Goal: Task Accomplishment & Management: Manage account settings

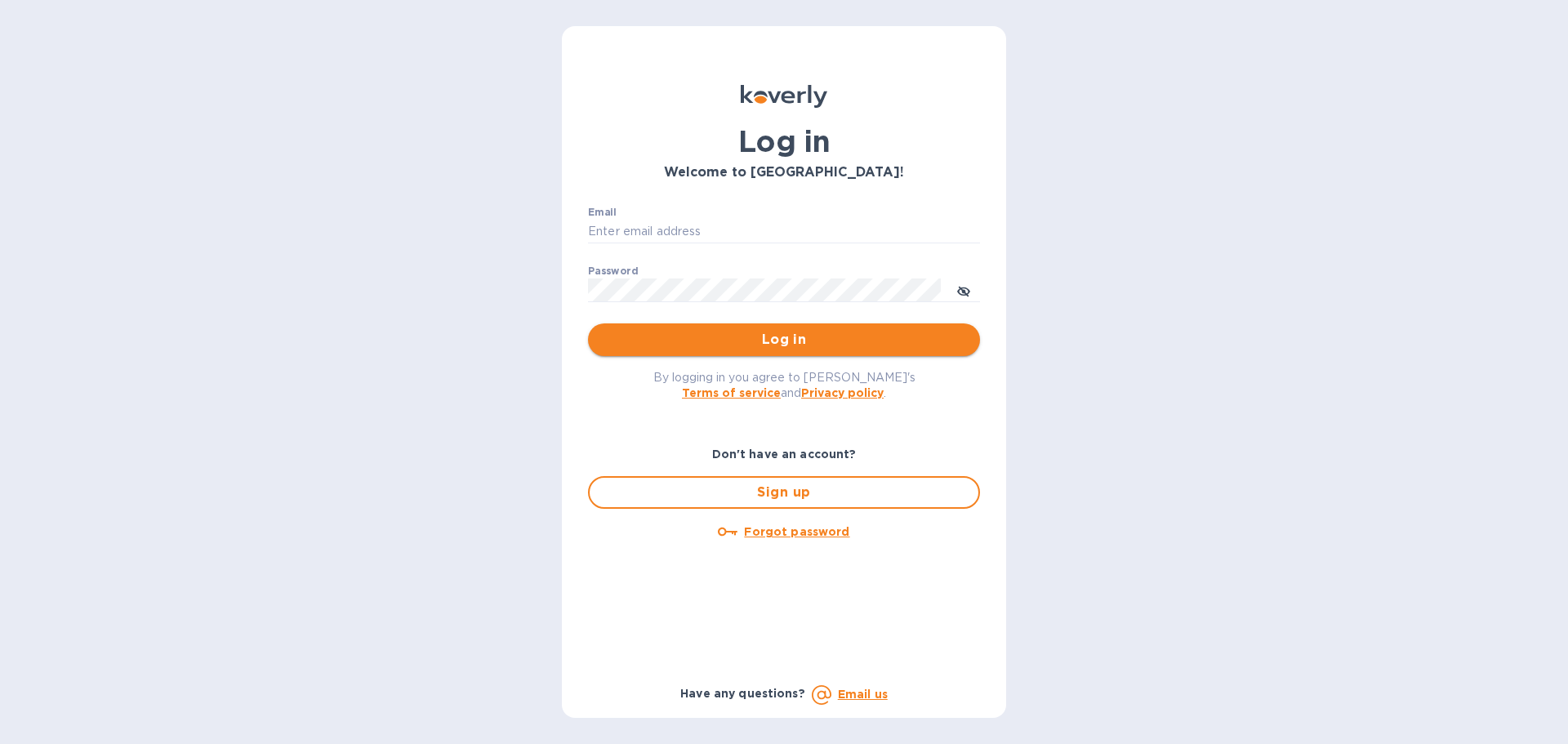
click at [773, 342] on span "Log in" at bounding box center [784, 339] width 366 height 19
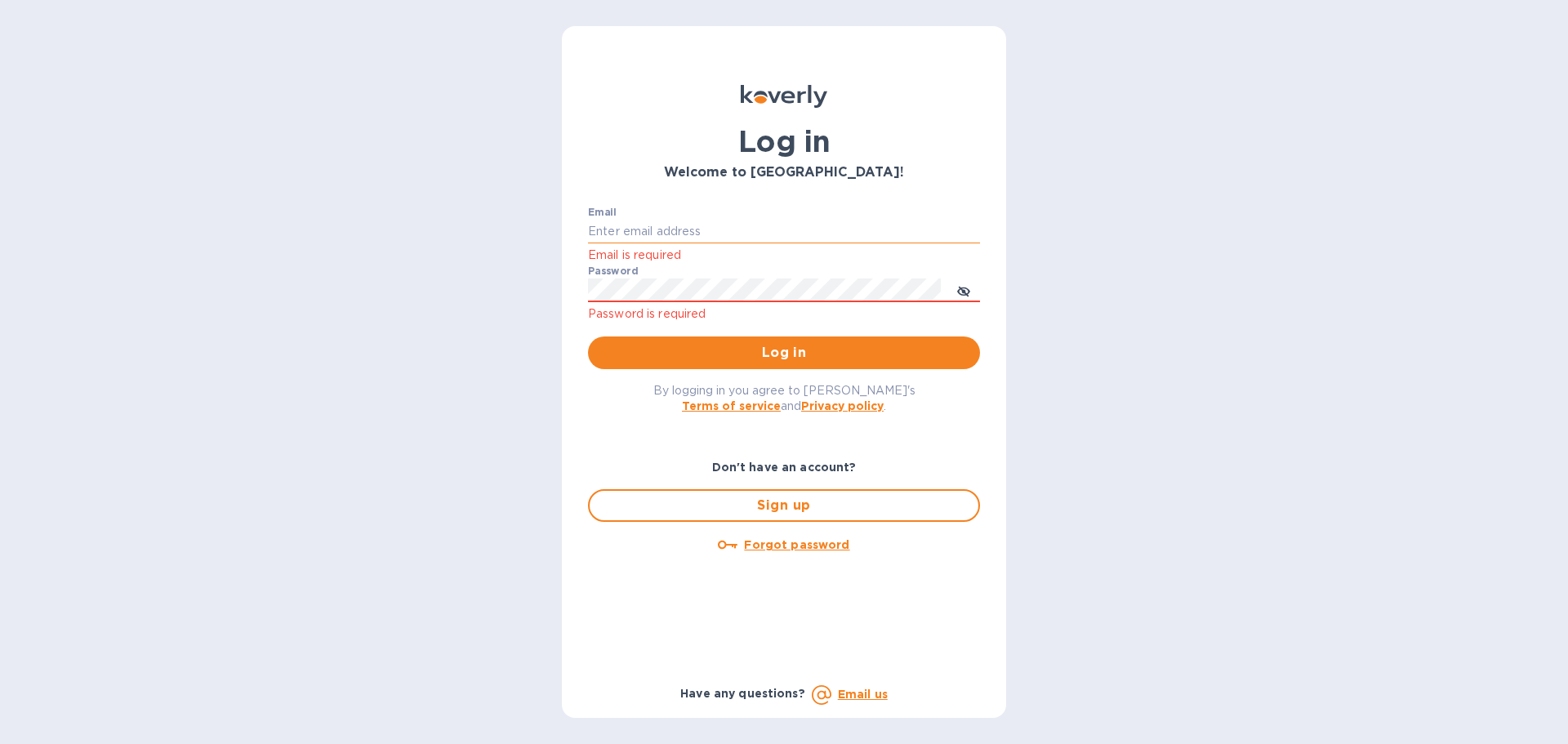
click at [734, 241] on input "Email" at bounding box center [784, 232] width 392 height 25
type input "[PERSON_NAME][EMAIL_ADDRESS][PERSON_NAME][DOMAIN_NAME]"
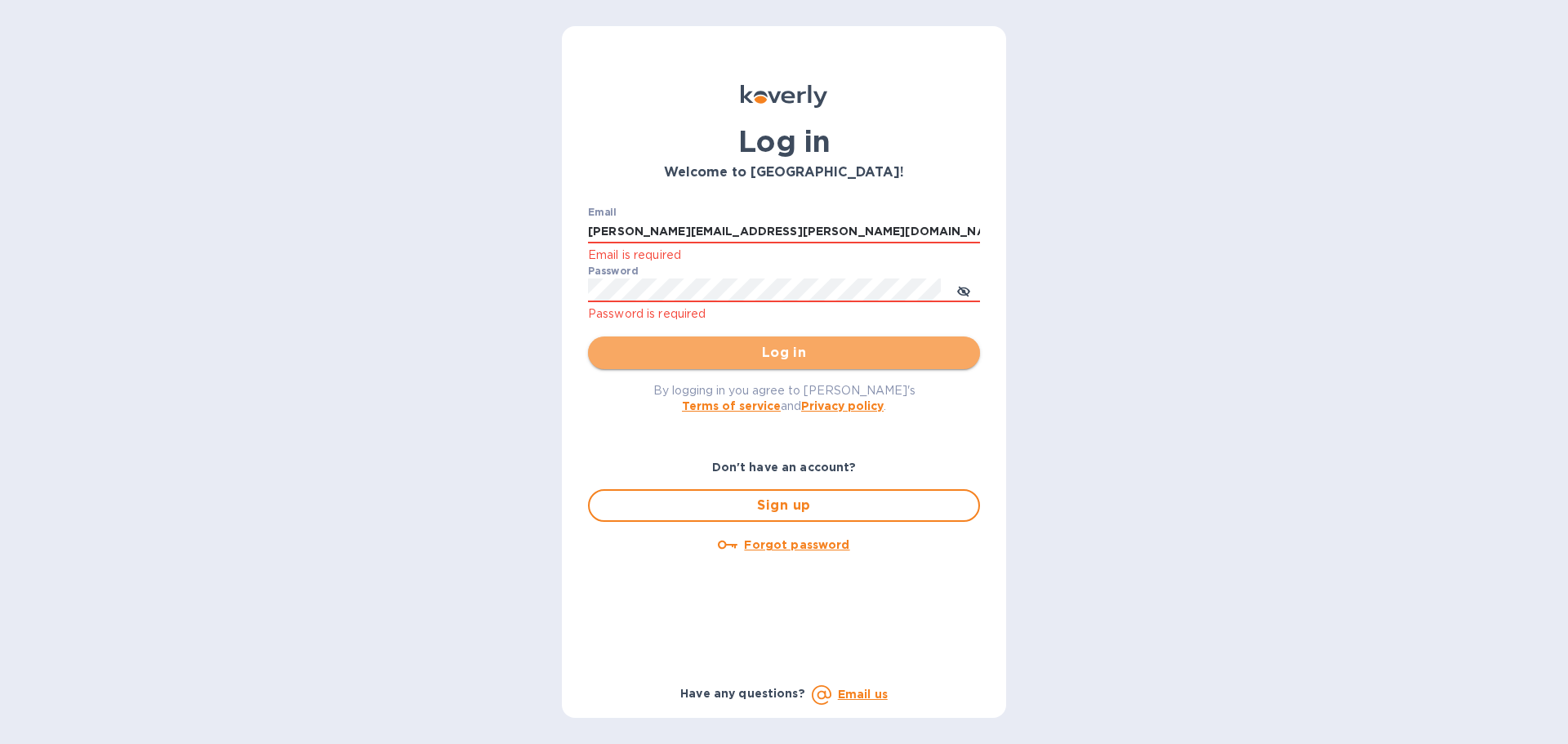
click at [777, 339] on button "Log in" at bounding box center [784, 353] width 392 height 33
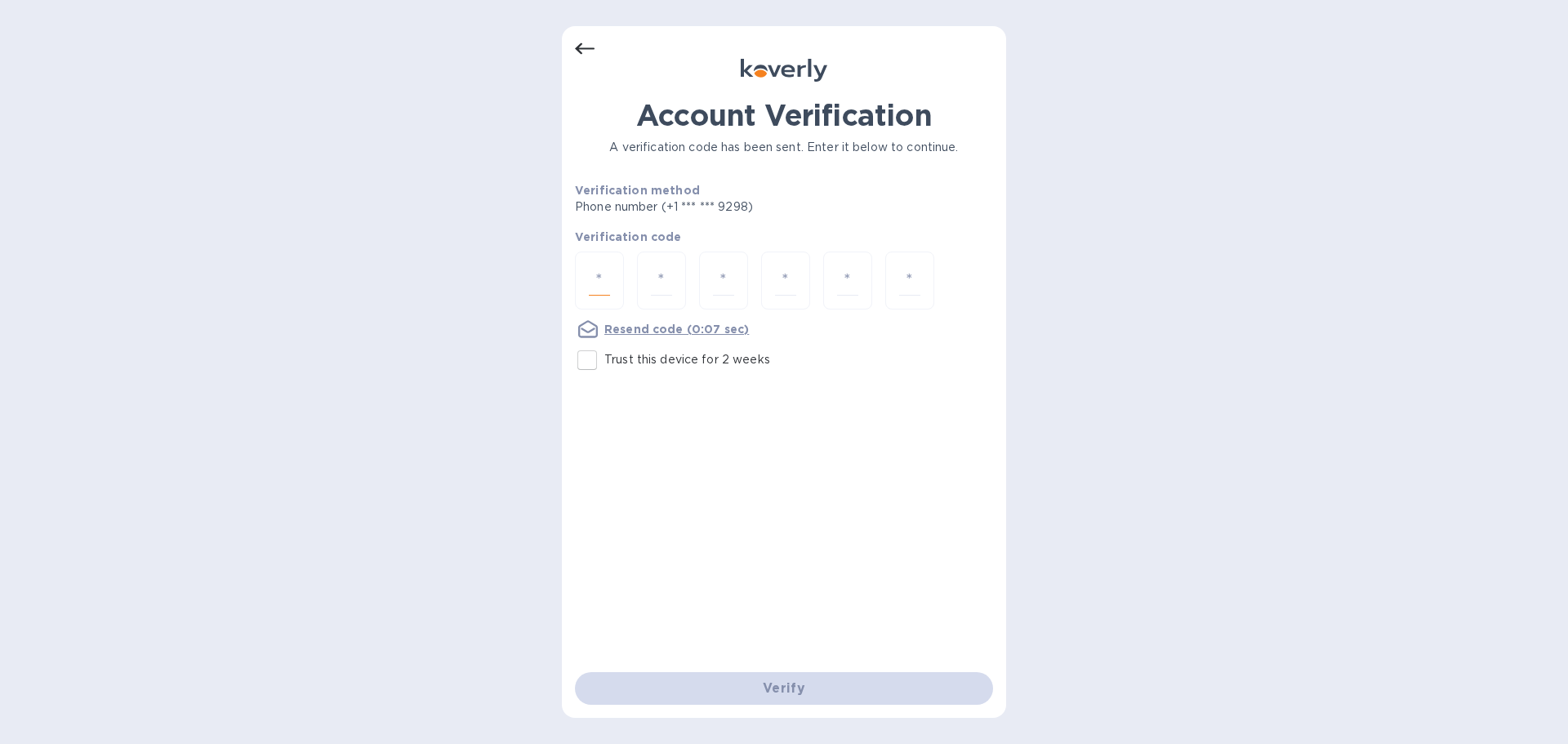
click at [600, 271] on input "number" at bounding box center [598, 280] width 21 height 30
click at [610, 278] on div at bounding box center [599, 281] width 49 height 58
click at [589, 355] on input "Trust this device for 2 weeks" at bounding box center [587, 360] width 35 height 35
checkbox input "true"
click at [593, 289] on input "number" at bounding box center [598, 280] width 21 height 30
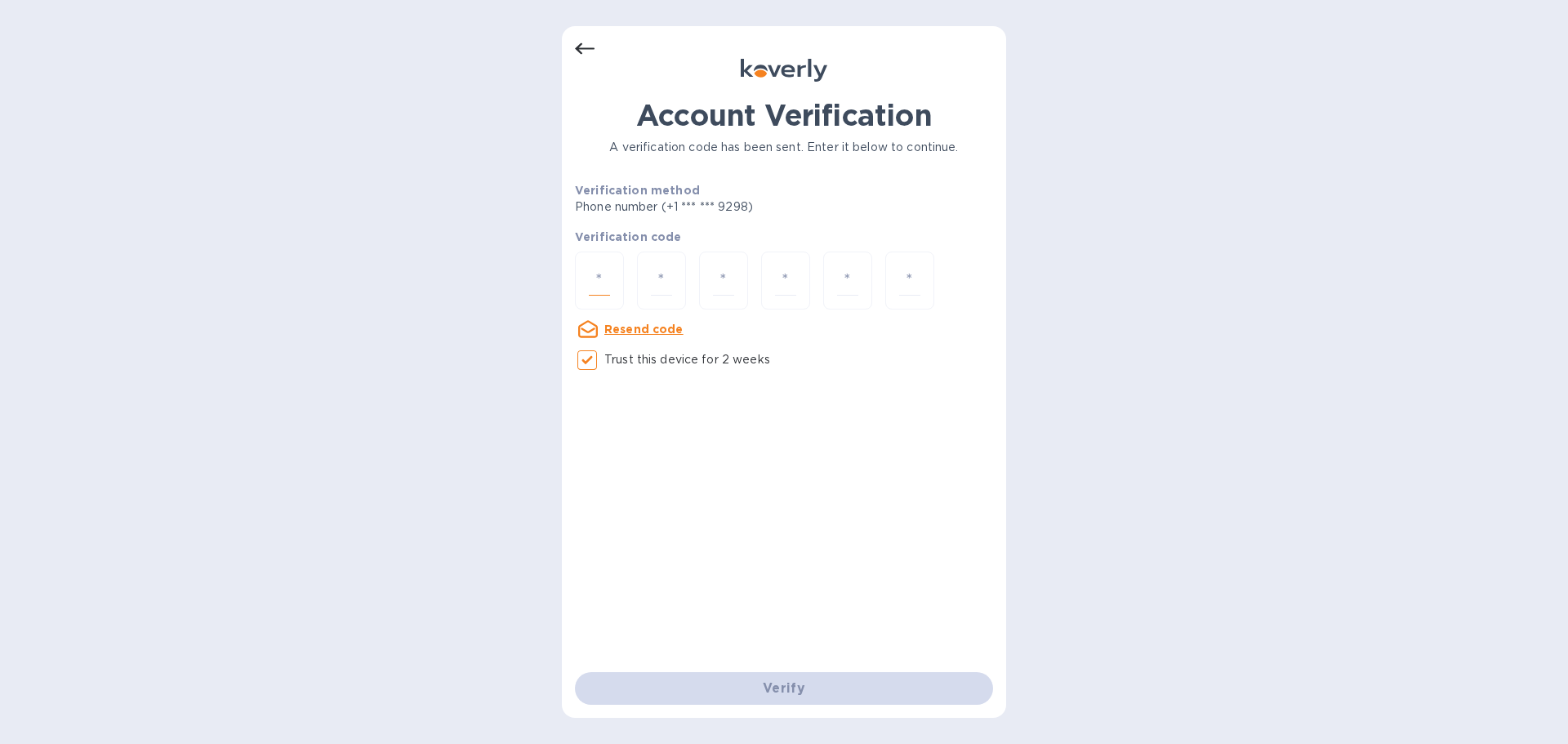
type input "3"
type input "1"
type input "2"
type input "6"
type input "1"
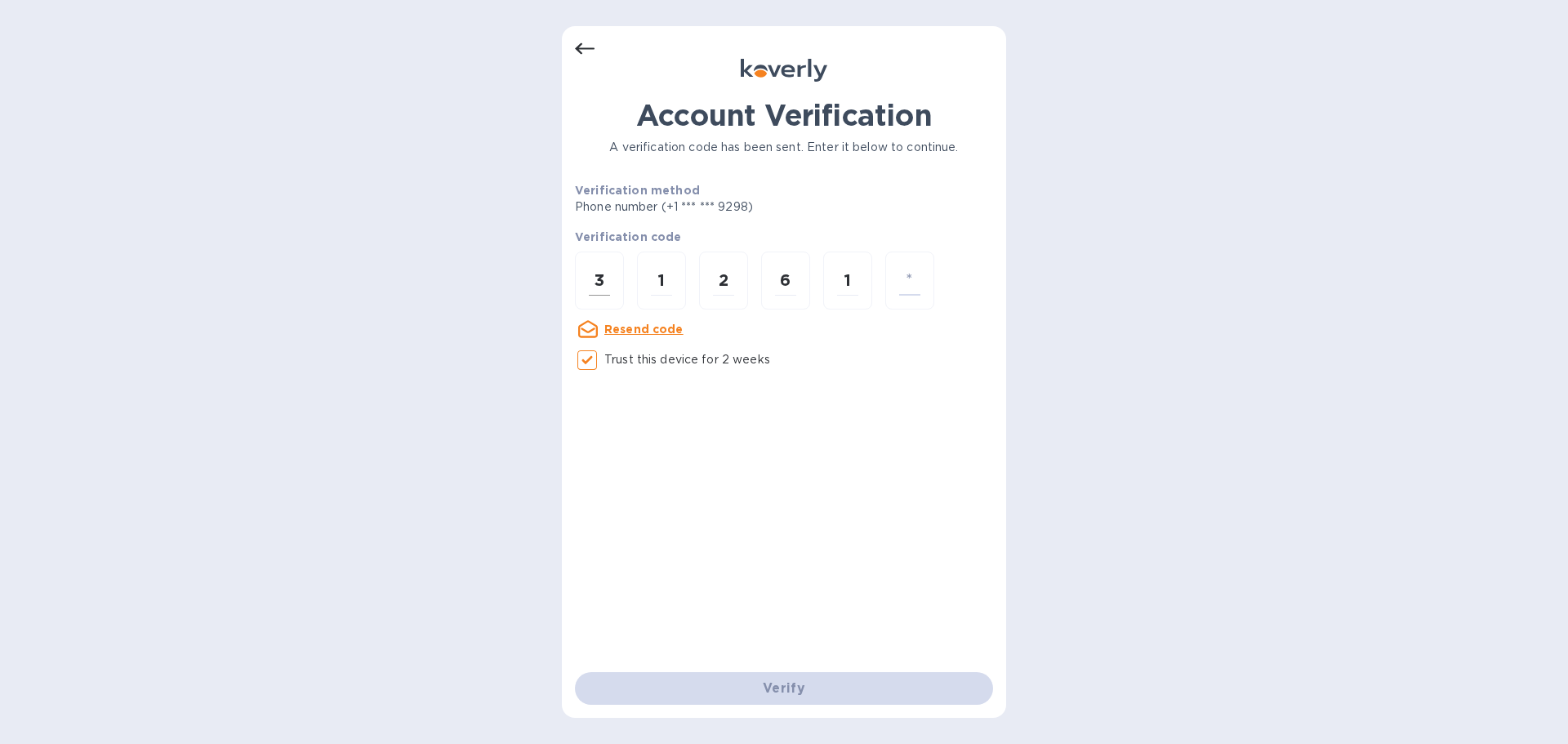
type input "1"
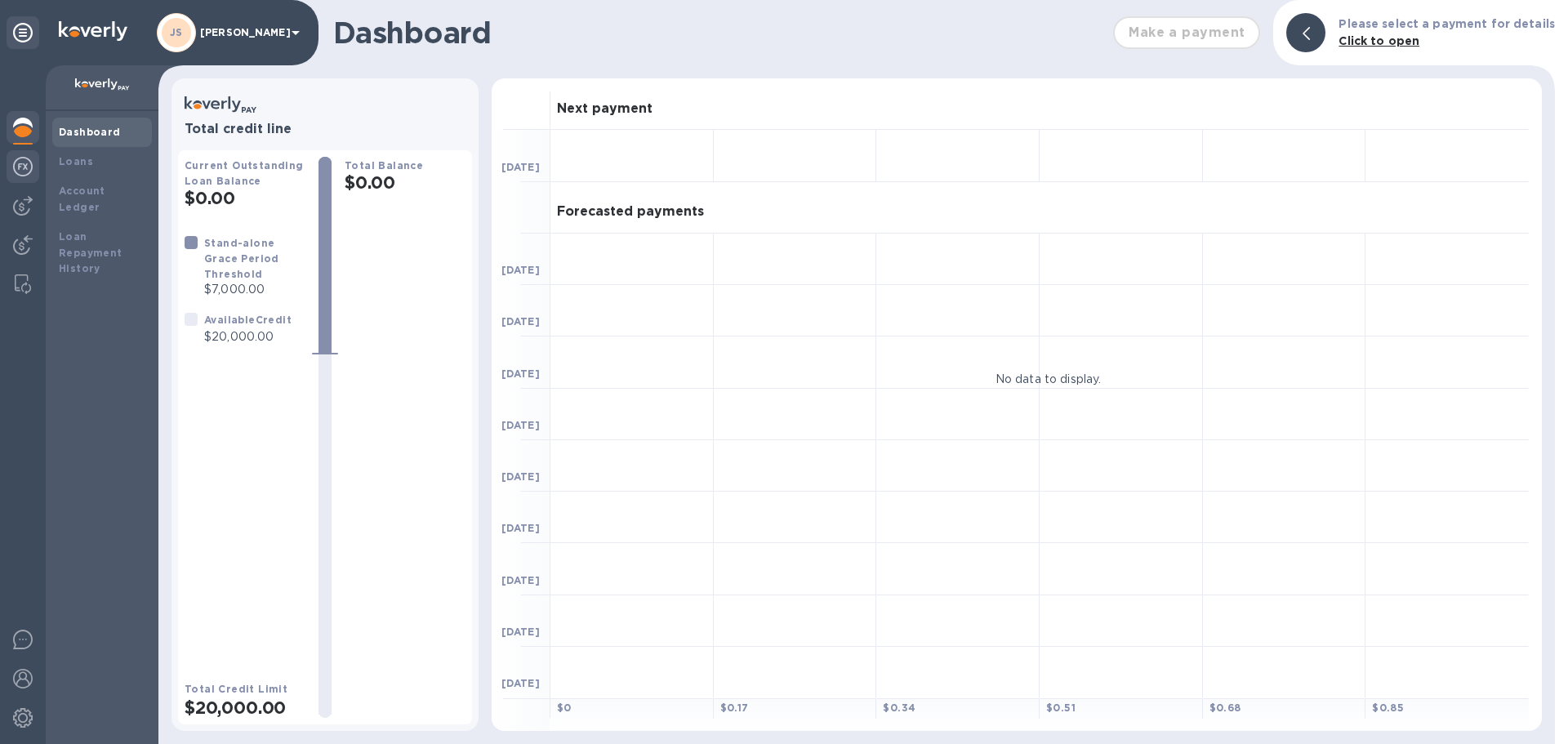
click at [21, 169] on img at bounding box center [22, 166] width 19 height 19
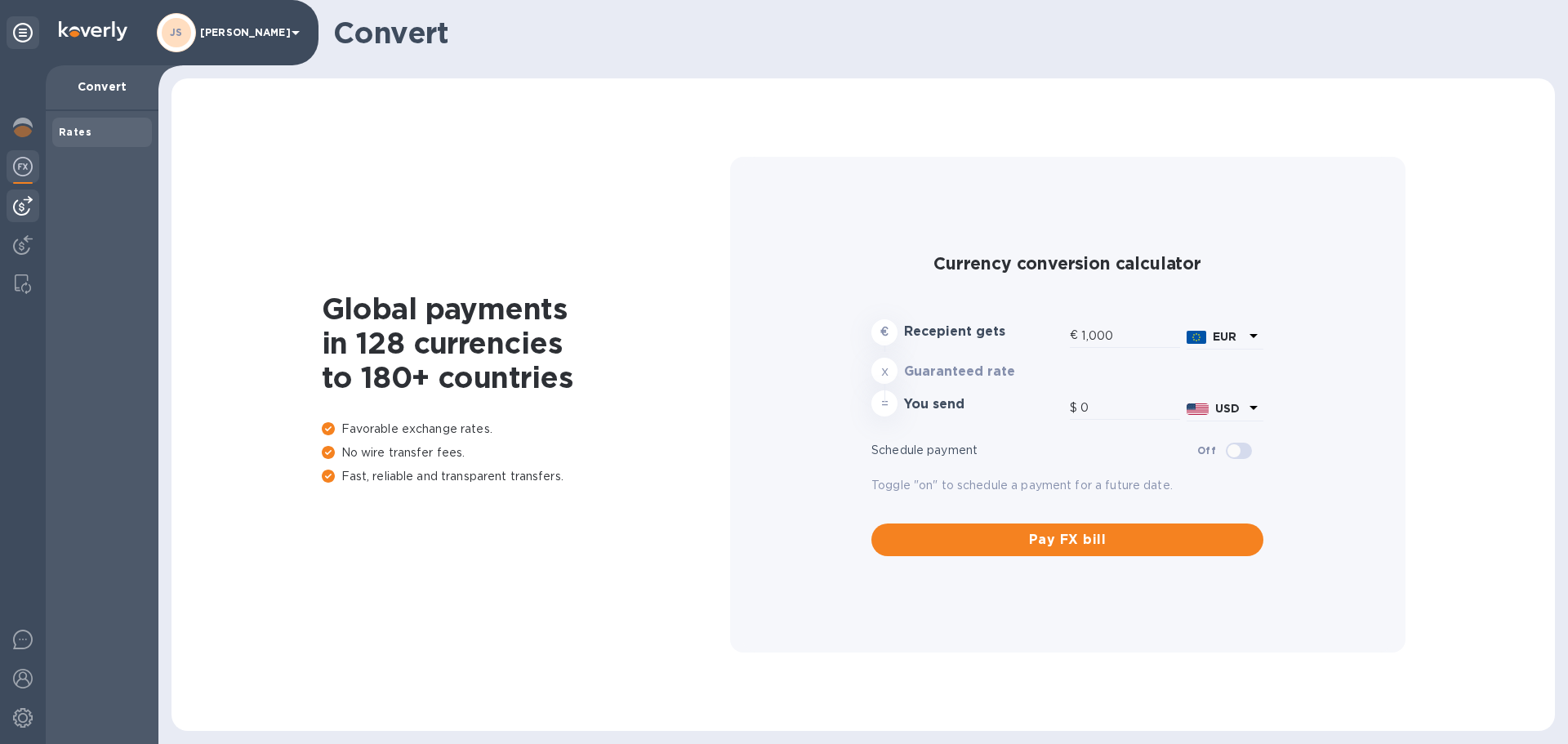
type input "1,189.76"
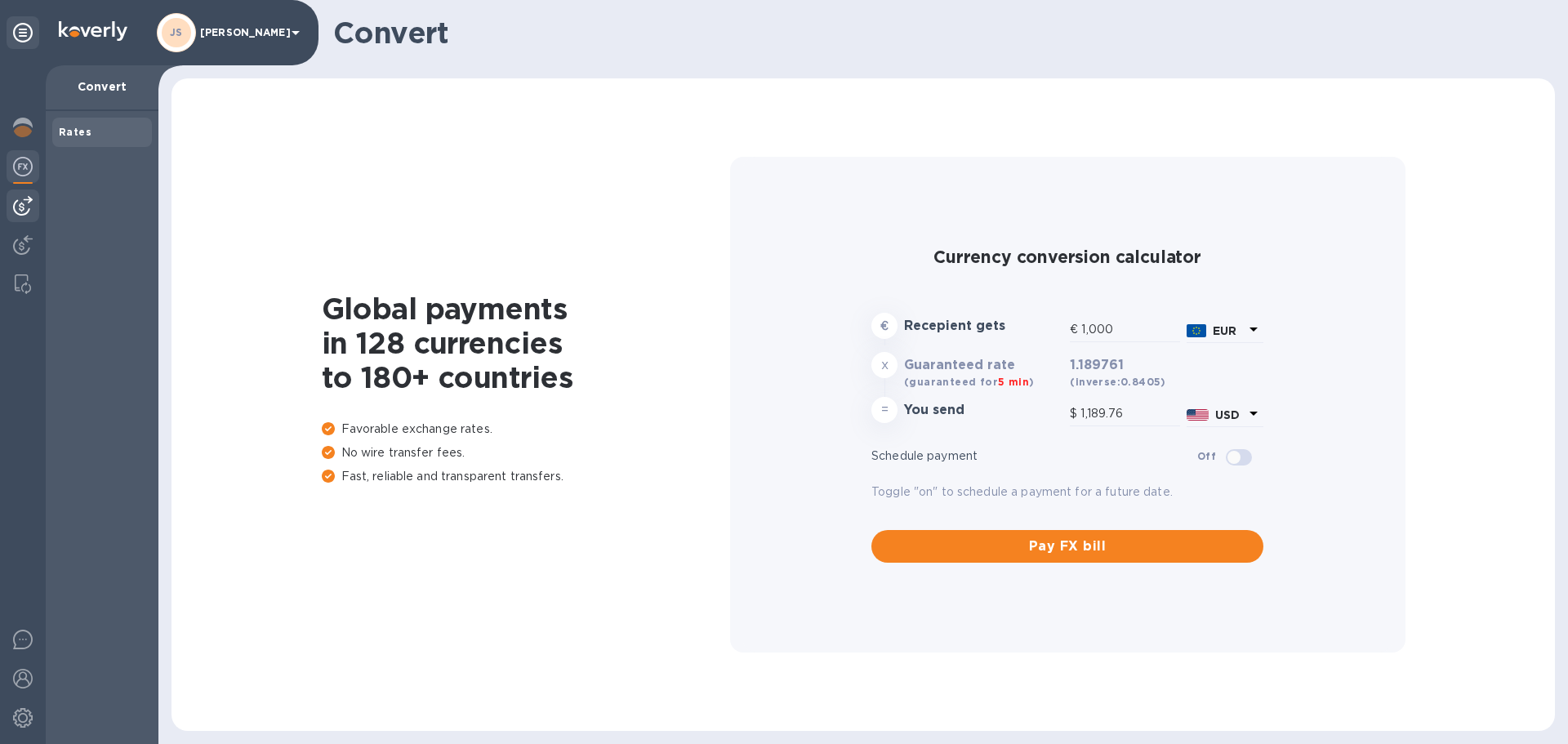
click at [22, 203] on img at bounding box center [22, 205] width 19 height 19
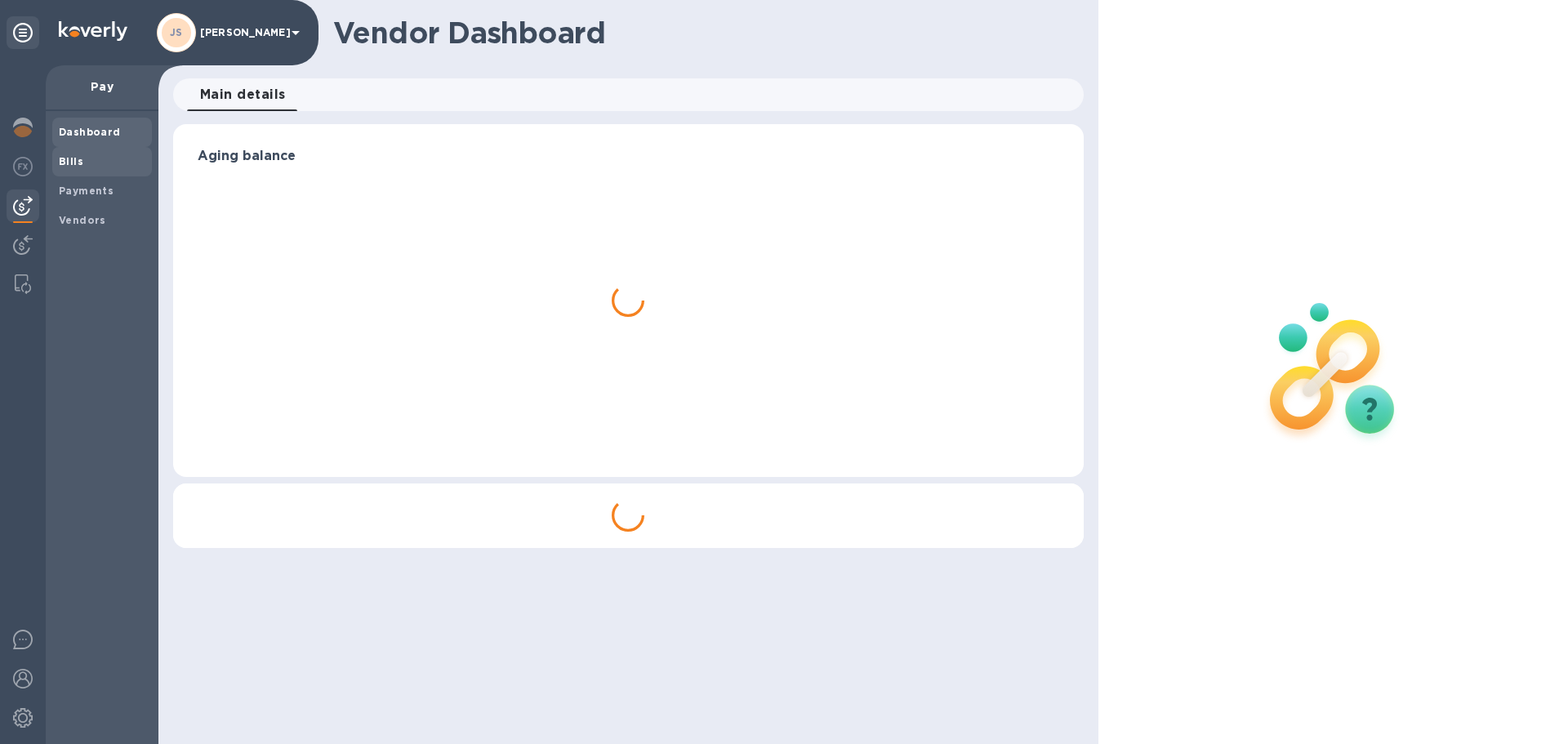
click at [92, 156] on span "Bills" at bounding box center [101, 161] width 87 height 16
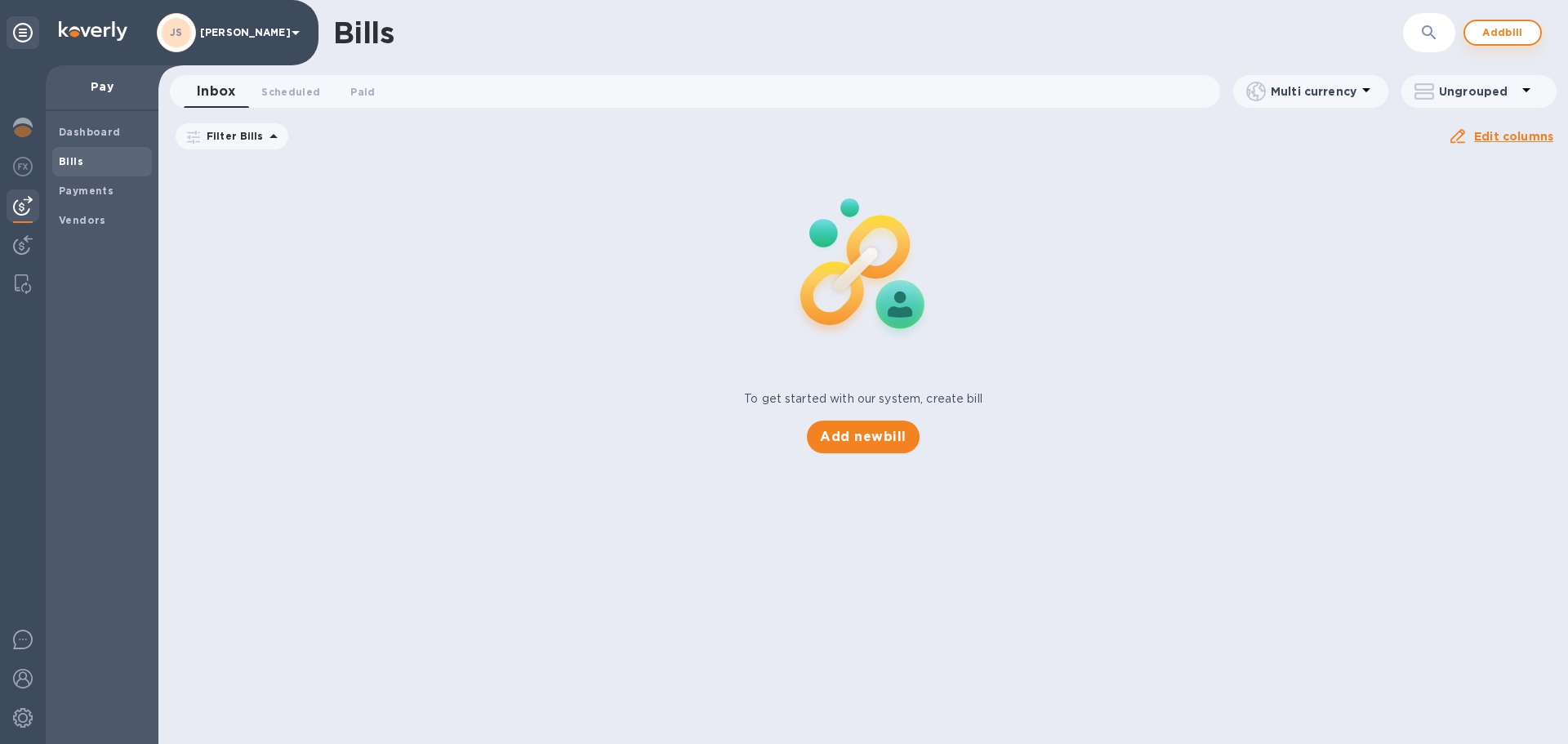
click at [1510, 28] on span "Add bill" at bounding box center [1502, 32] width 49 height 19
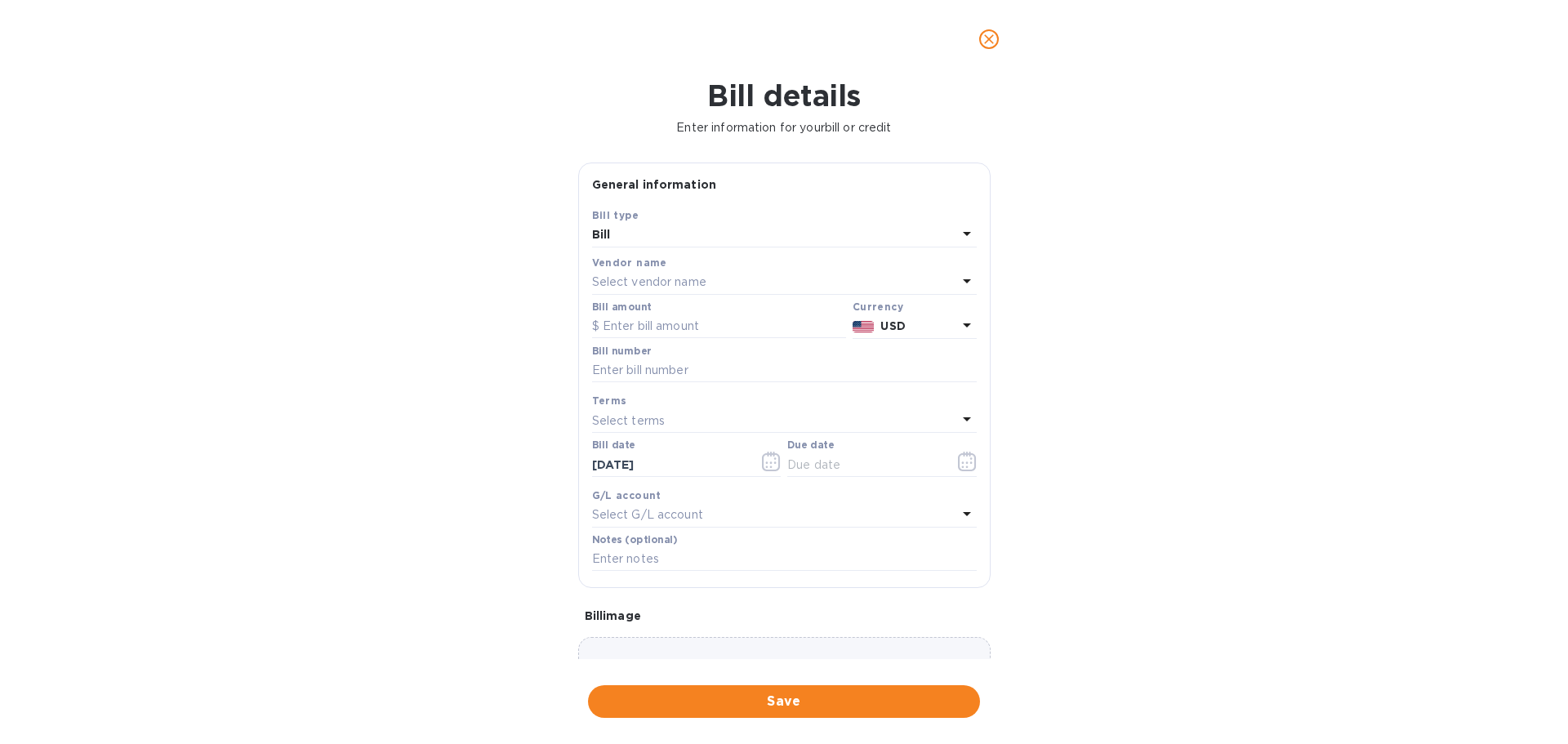
click at [667, 274] on p "Select vendor name" at bounding box center [649, 282] width 114 height 17
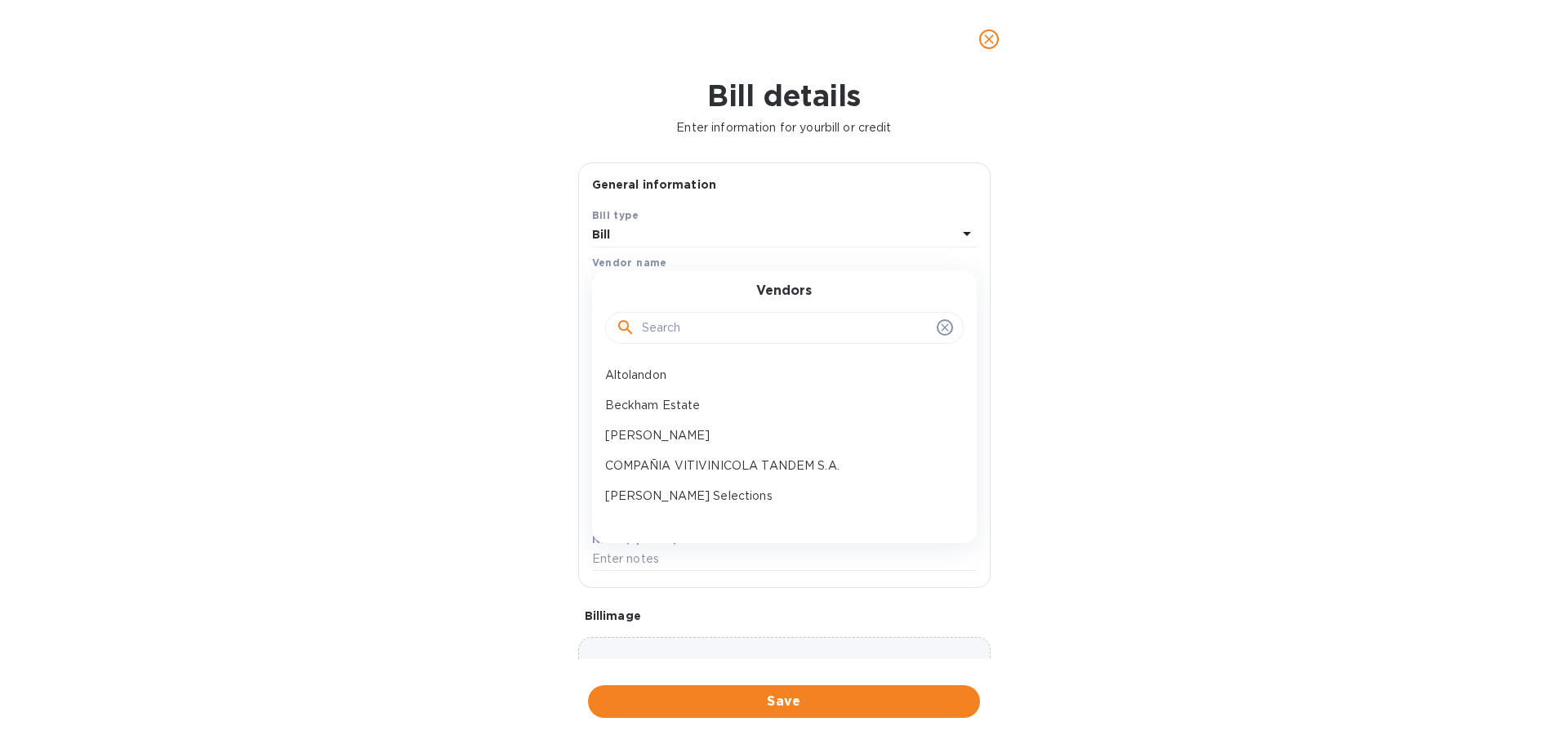
click at [690, 317] on input "text" at bounding box center [786, 327] width 288 height 25
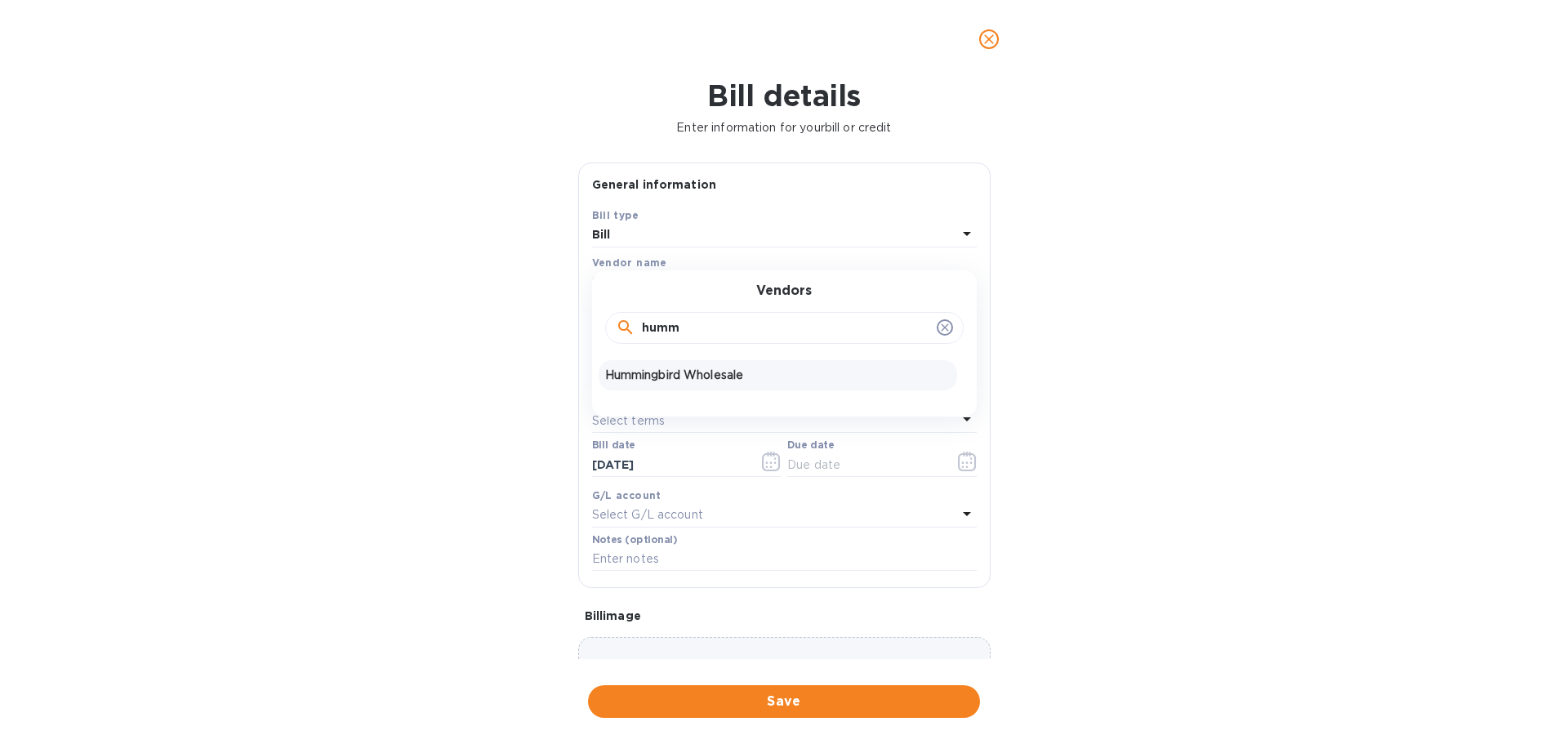
type input "humm"
click at [701, 363] on div "Hummingbird Wholesale" at bounding box center [777, 375] width 358 height 30
click at [651, 329] on input "text" at bounding box center [719, 326] width 254 height 25
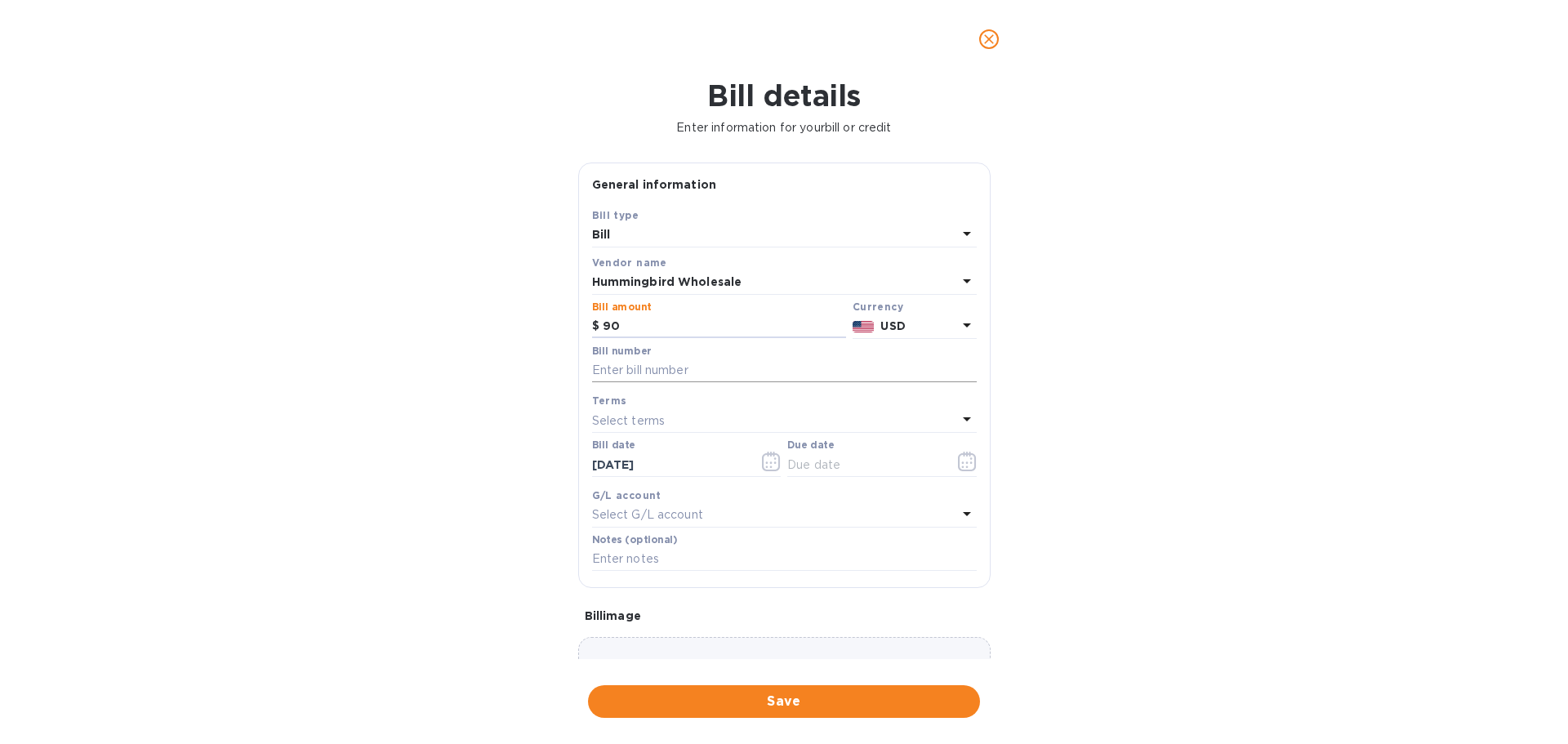
type input "90"
click at [661, 365] on input "text" at bounding box center [784, 370] width 385 height 25
paste input "QB251694"
type input "QB251694"
click at [958, 461] on icon "button" at bounding box center [967, 460] width 19 height 19
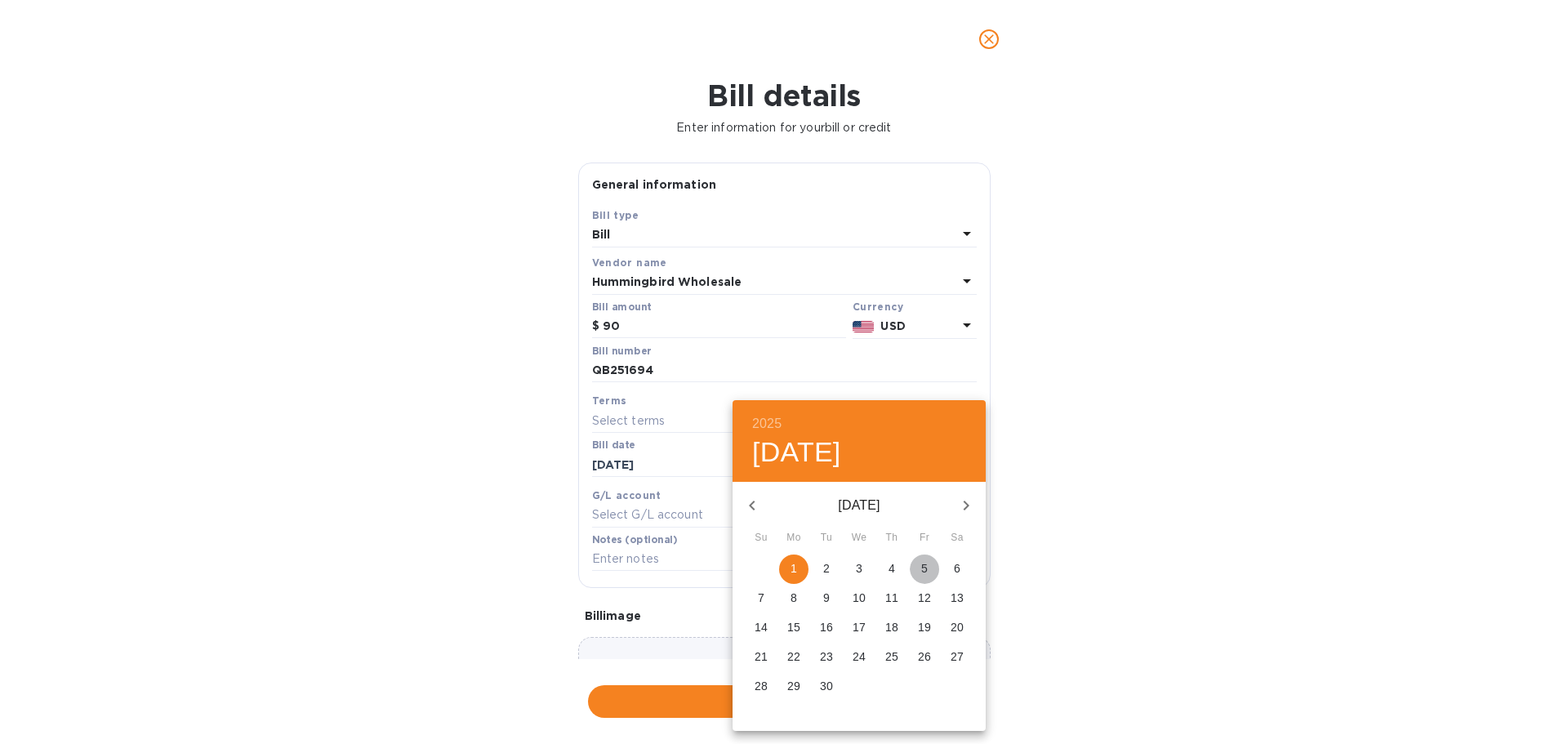
click at [929, 572] on span "5" at bounding box center [924, 568] width 29 height 16
type input "09/05/2025"
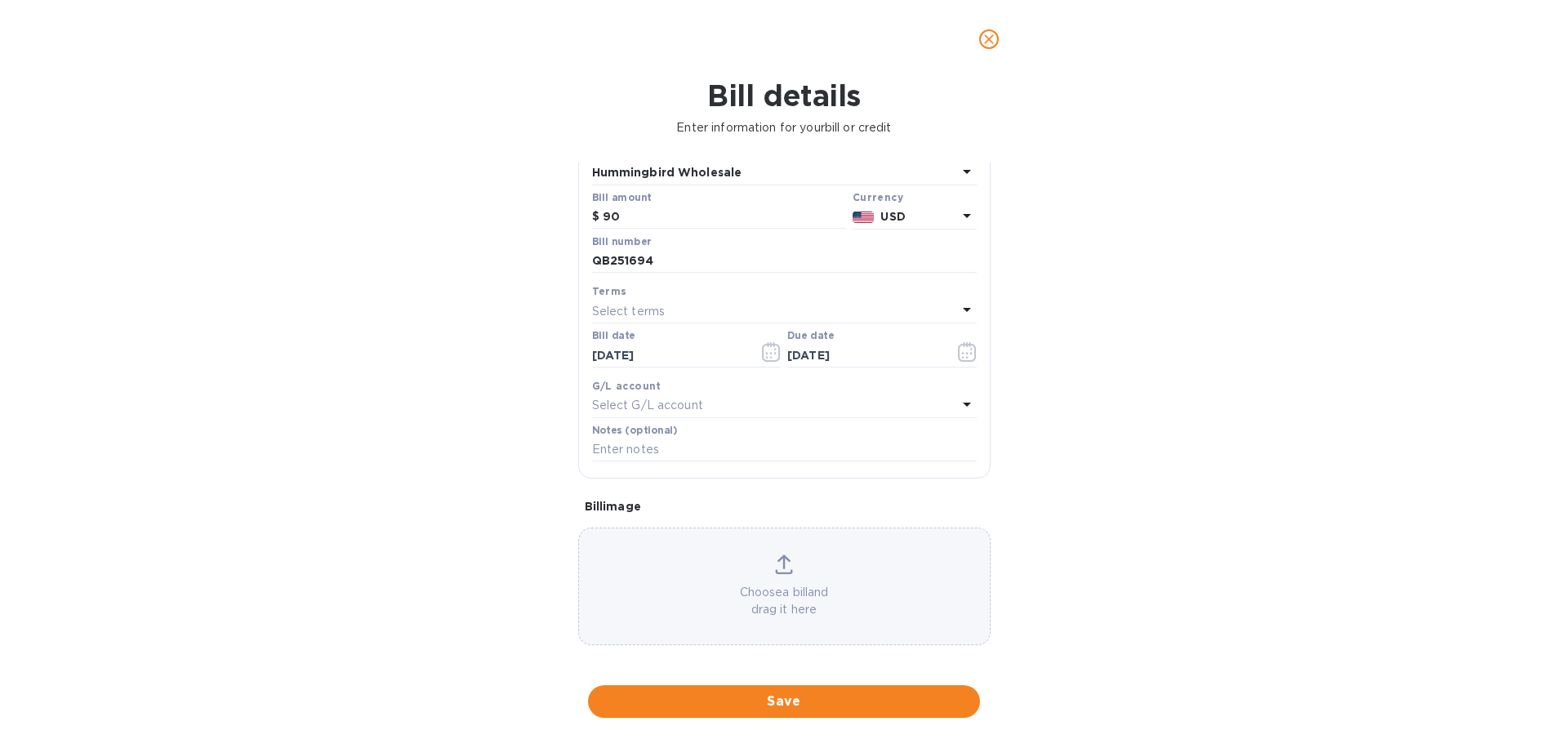
scroll to position [115, 0]
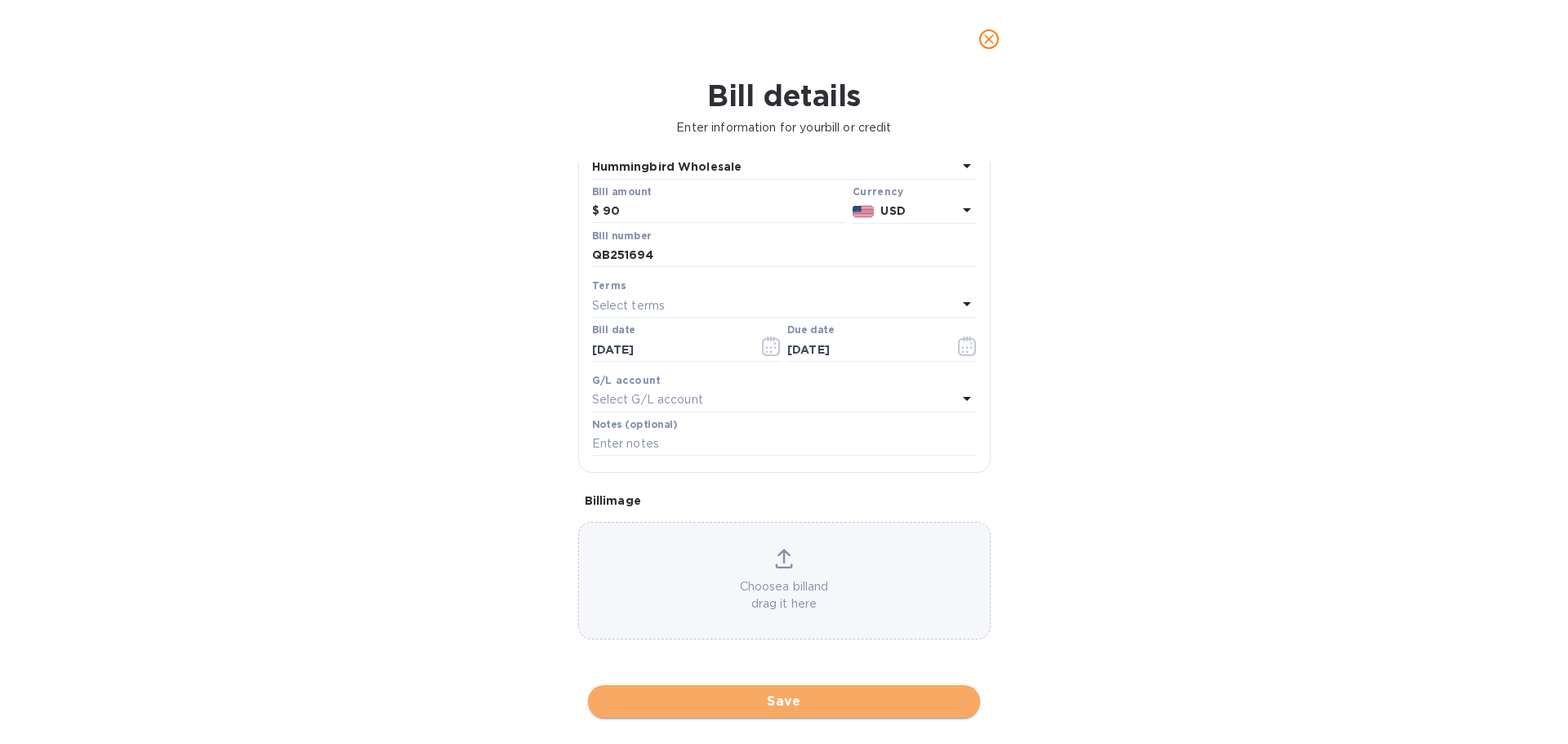
click at [860, 699] on span "Save" at bounding box center [784, 700] width 366 height 19
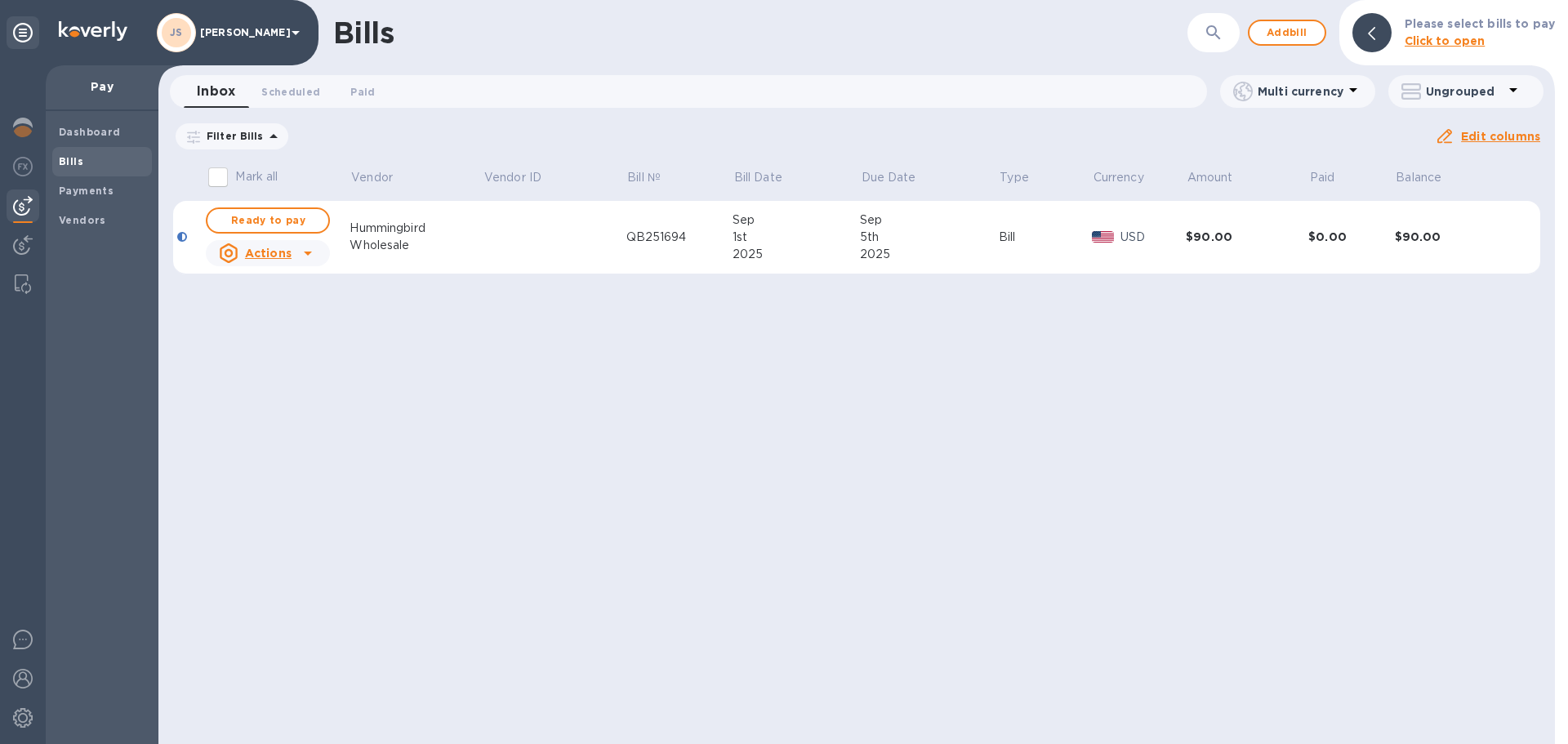
drag, startPoint x: 288, startPoint y: 217, endPoint x: 344, endPoint y: 248, distance: 64.0
click at [288, 217] on span "Ready to pay" at bounding box center [268, 220] width 95 height 19
checkbox input "true"
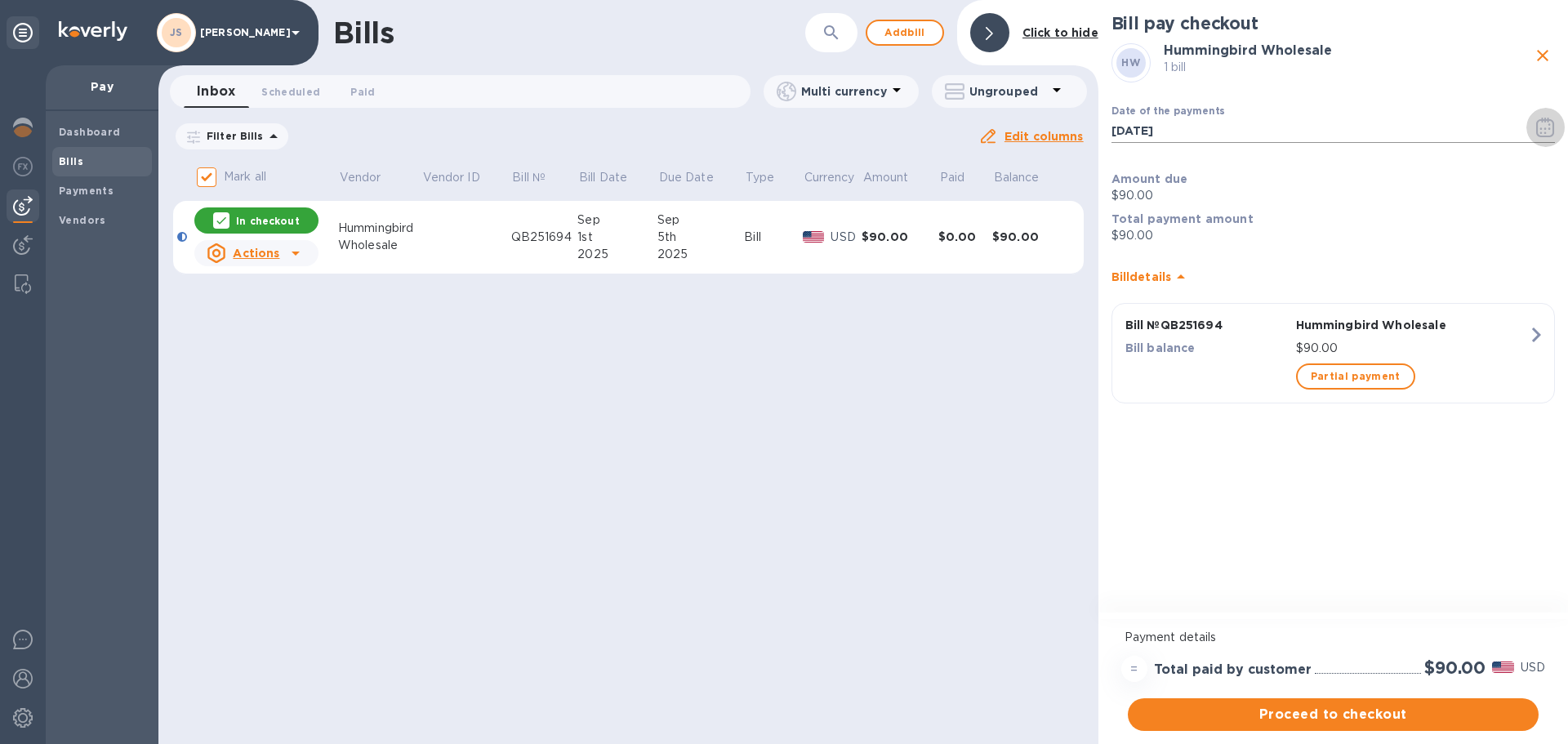
click at [1544, 121] on icon "button" at bounding box center [1545, 127] width 18 height 19
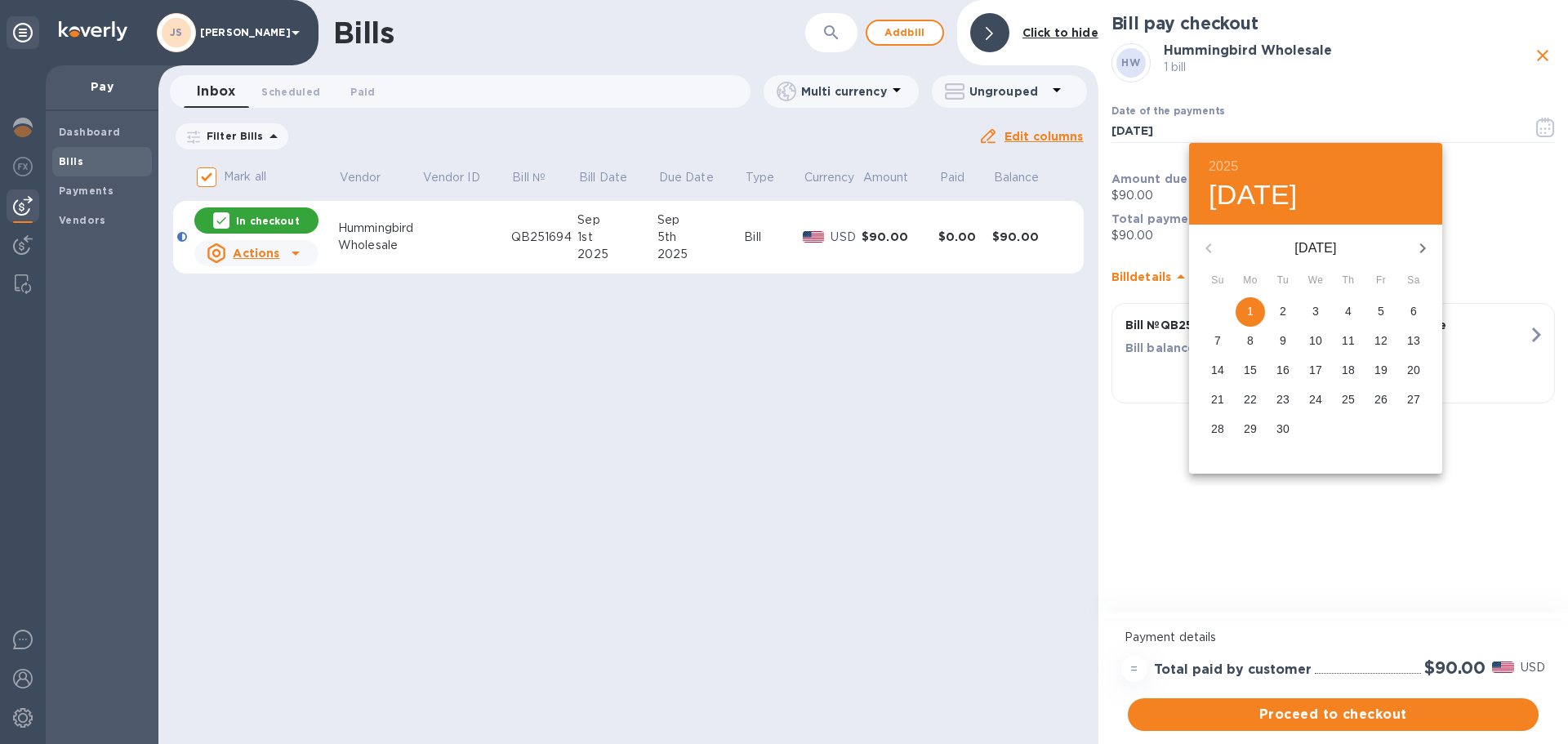
click at [1384, 306] on span "5" at bounding box center [1381, 311] width 29 height 16
type input "09/05/2025"
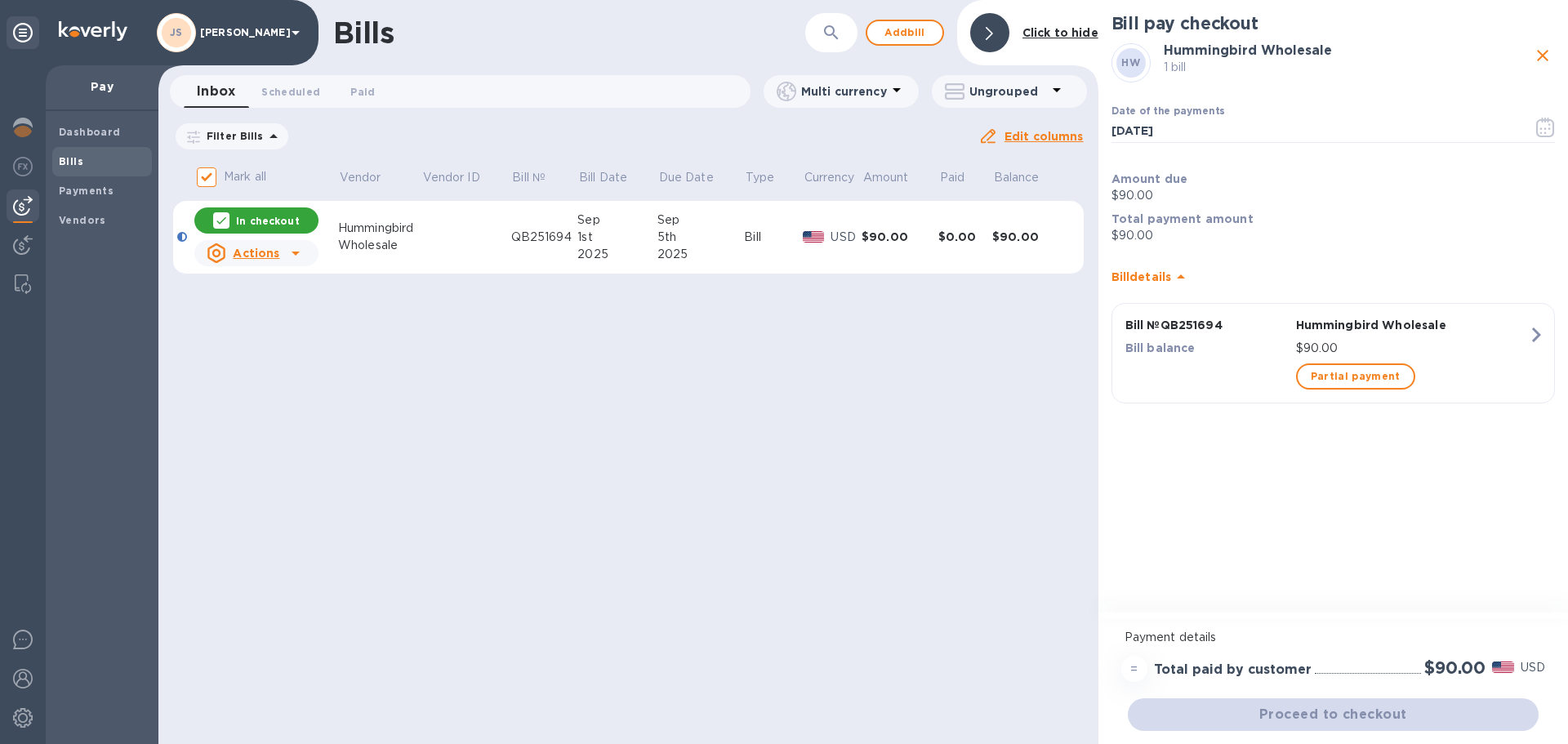
click at [1321, 708] on div "Proceed to checkout" at bounding box center [1333, 714] width 417 height 39
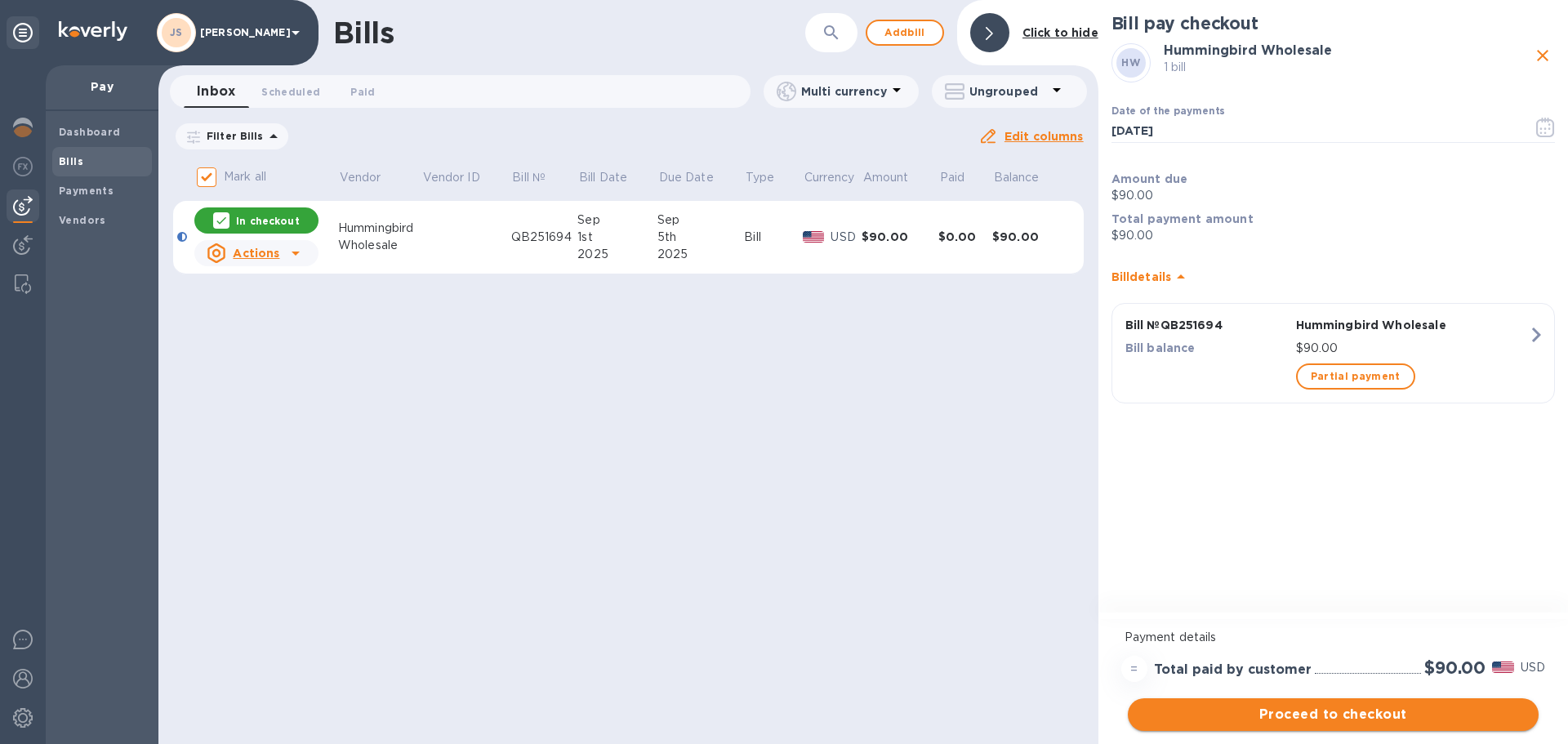
click at [1314, 711] on span "Proceed to checkout" at bounding box center [1334, 714] width 385 height 19
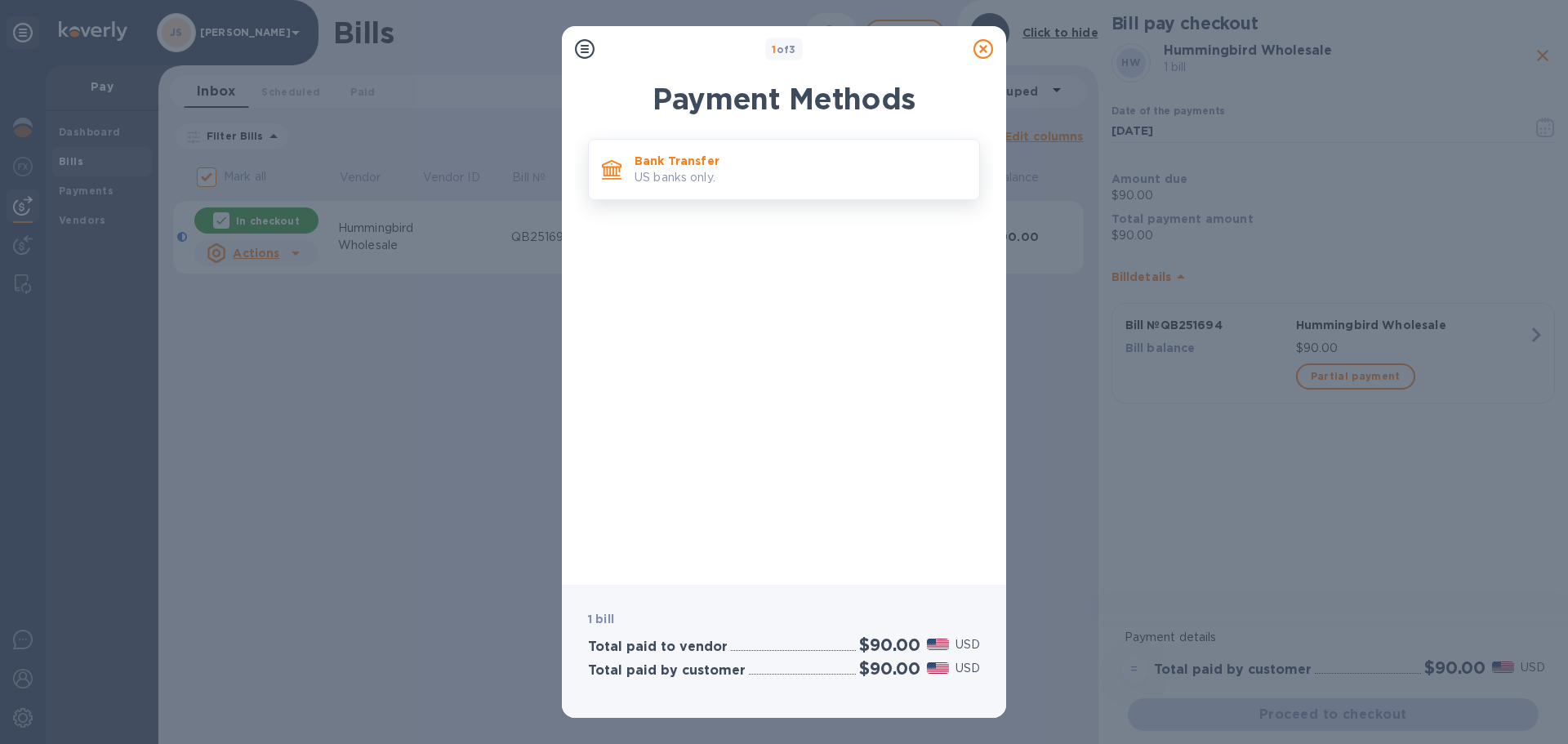
click at [725, 150] on div "Bank Transfer US banks only." at bounding box center [800, 169] width 345 height 46
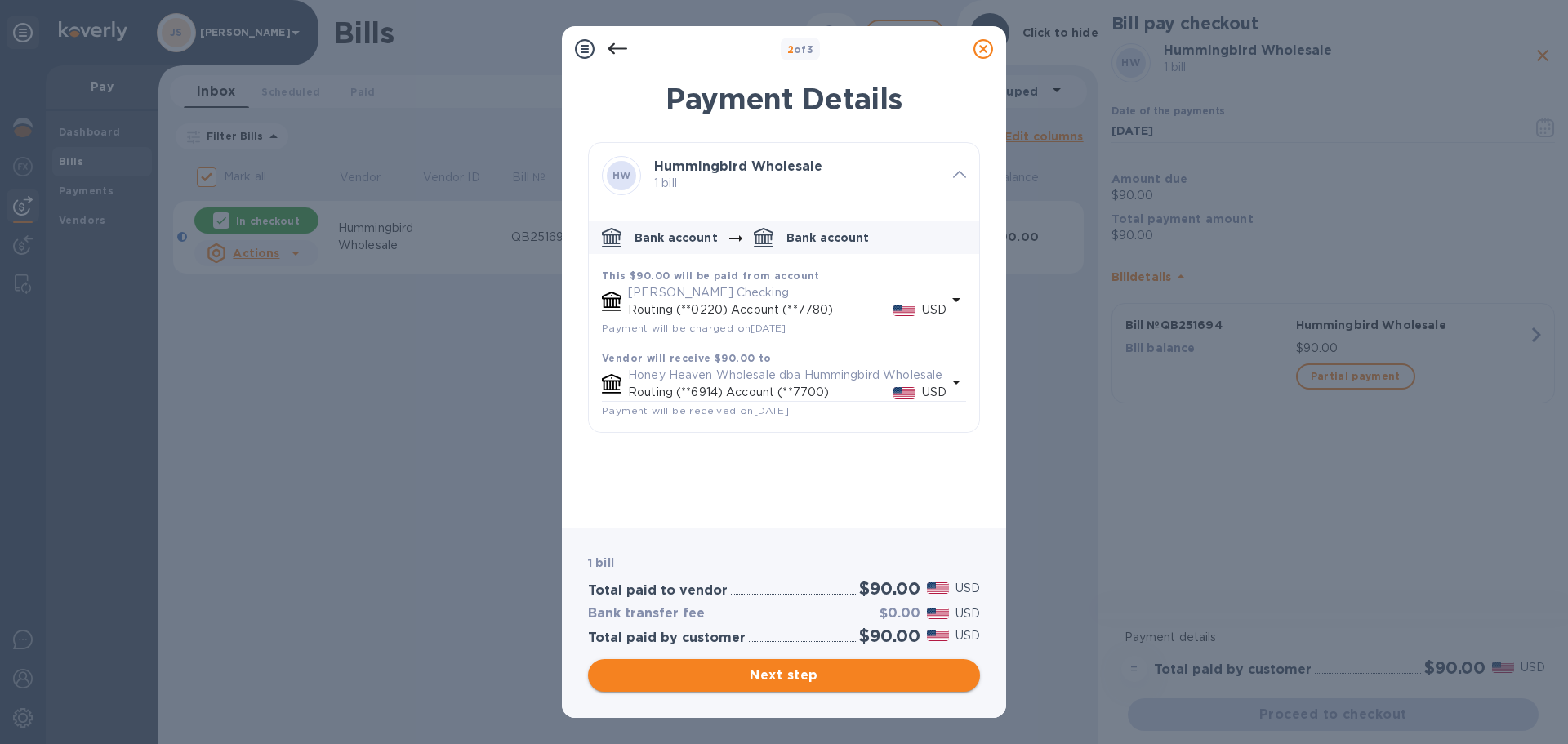
click at [888, 689] on button "Next step" at bounding box center [784, 675] width 392 height 33
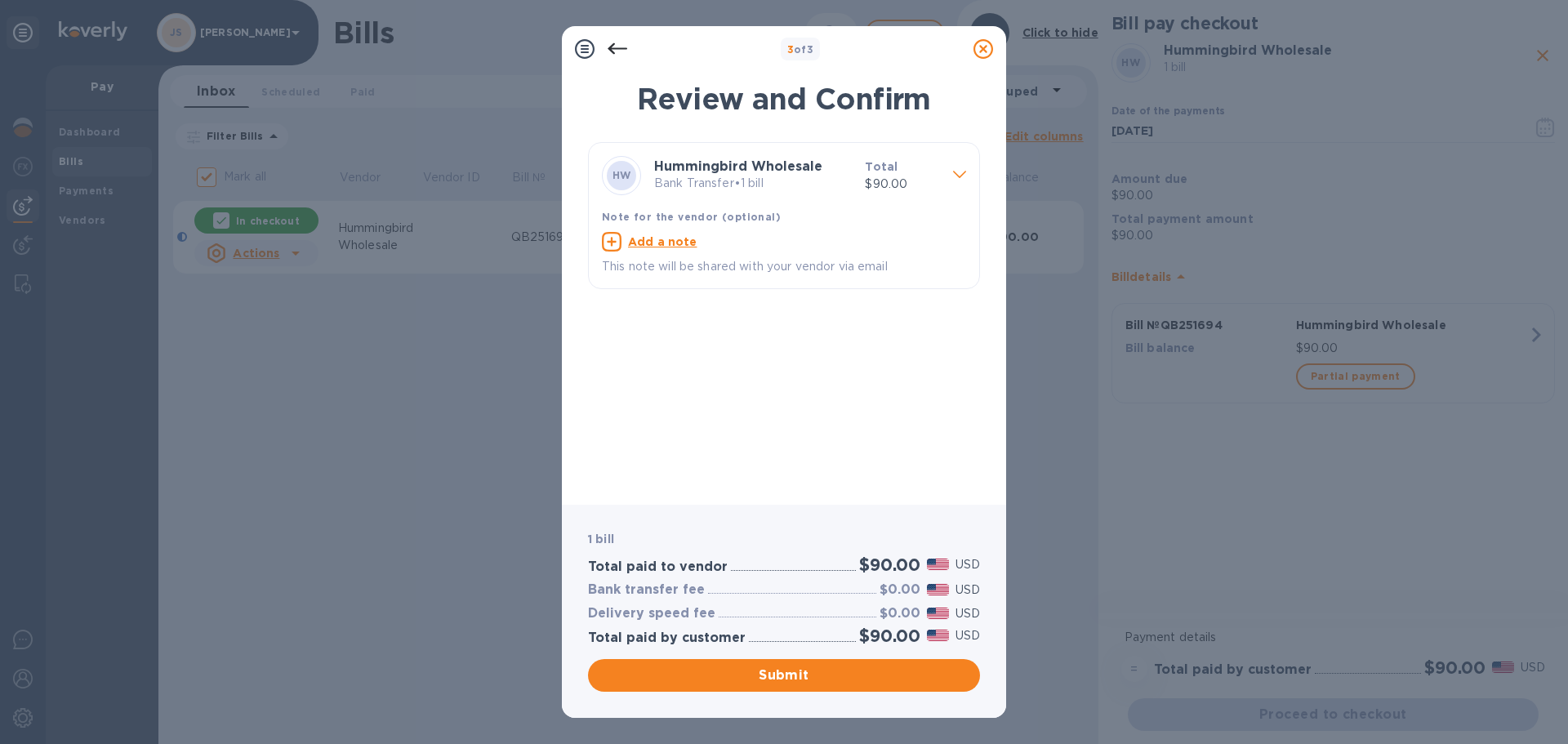
click at [670, 242] on u "Add a note" at bounding box center [662, 242] width 69 height 13
click at [646, 237] on textarea at bounding box center [771, 243] width 338 height 14
paste textarea "QB251694"
type textarea "QB251694"
click at [846, 674] on span "Submit" at bounding box center [784, 675] width 366 height 19
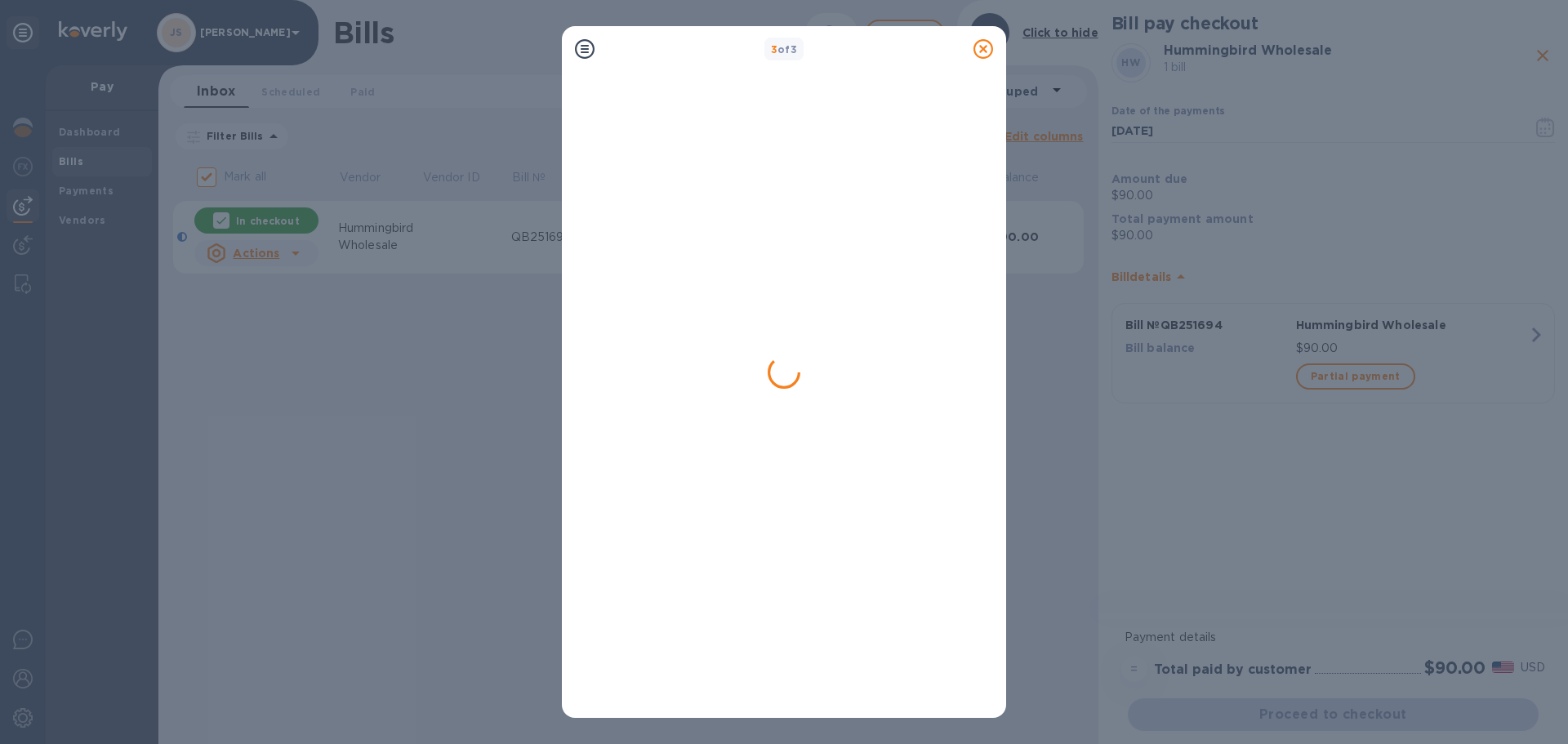
checkbox input "false"
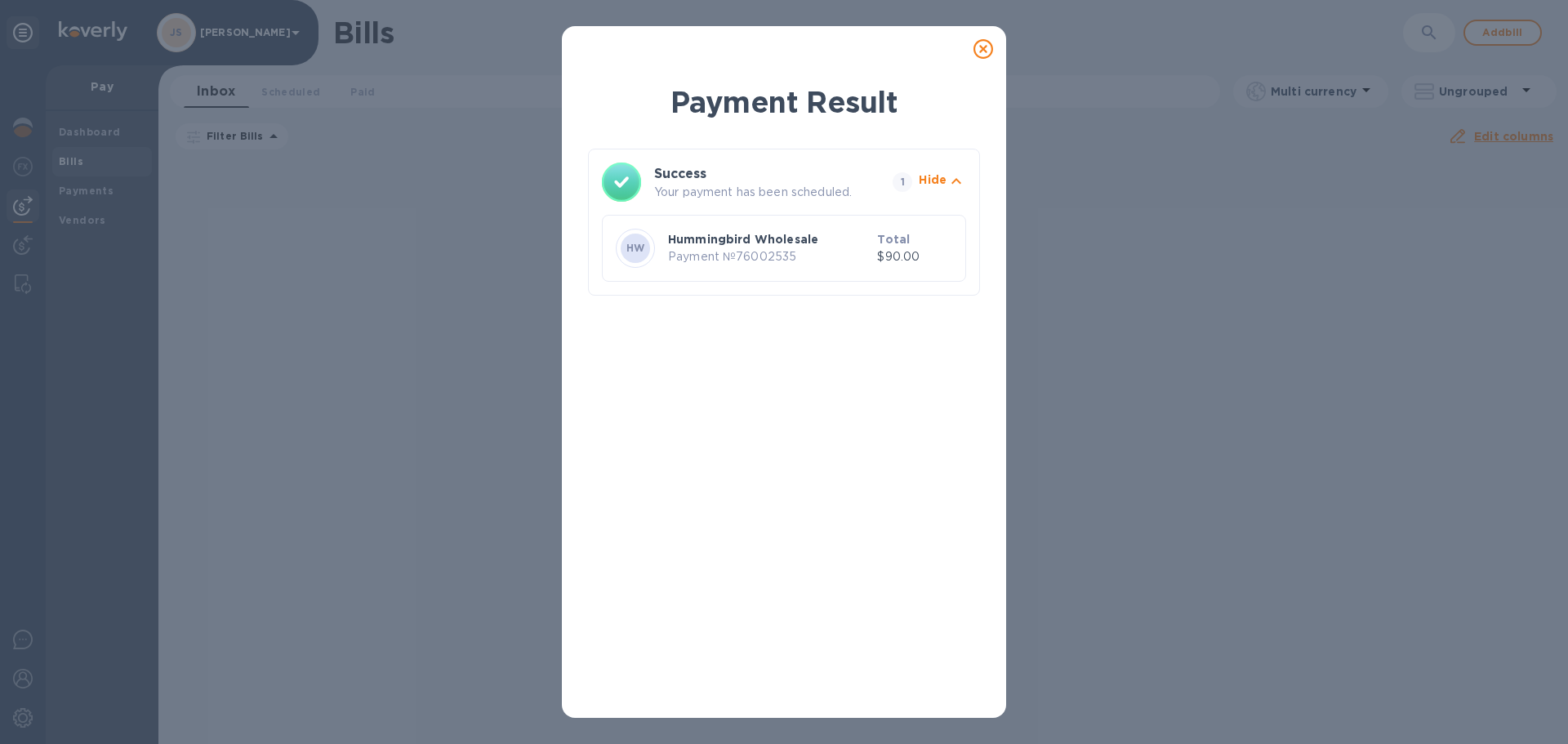
click at [990, 44] on icon at bounding box center [982, 48] width 19 height 19
